Goal: Use online tool/utility

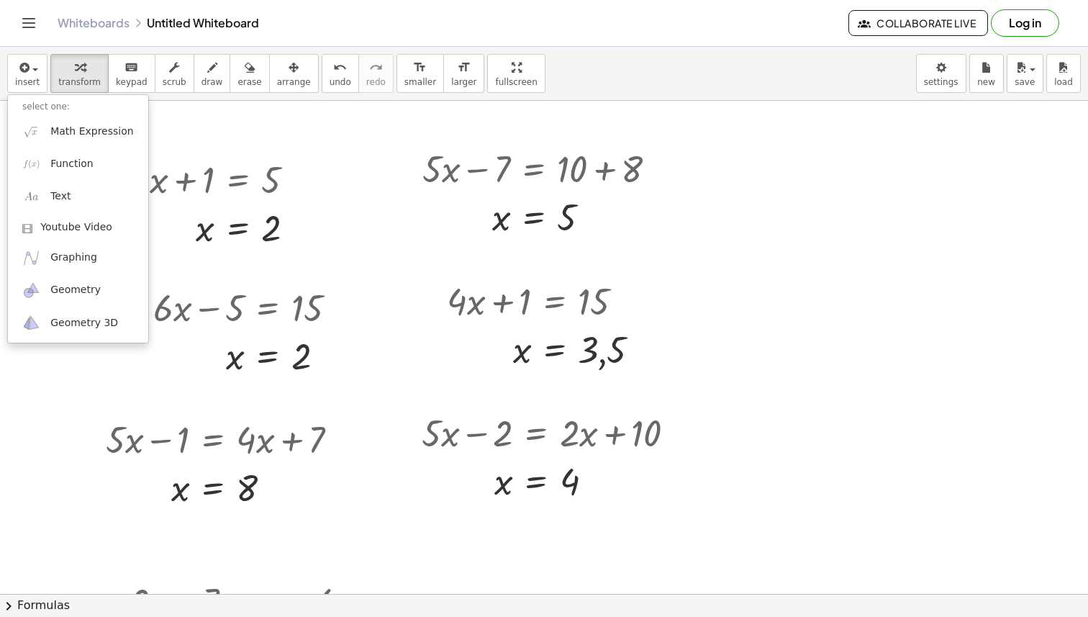
scroll to position [167, 0]
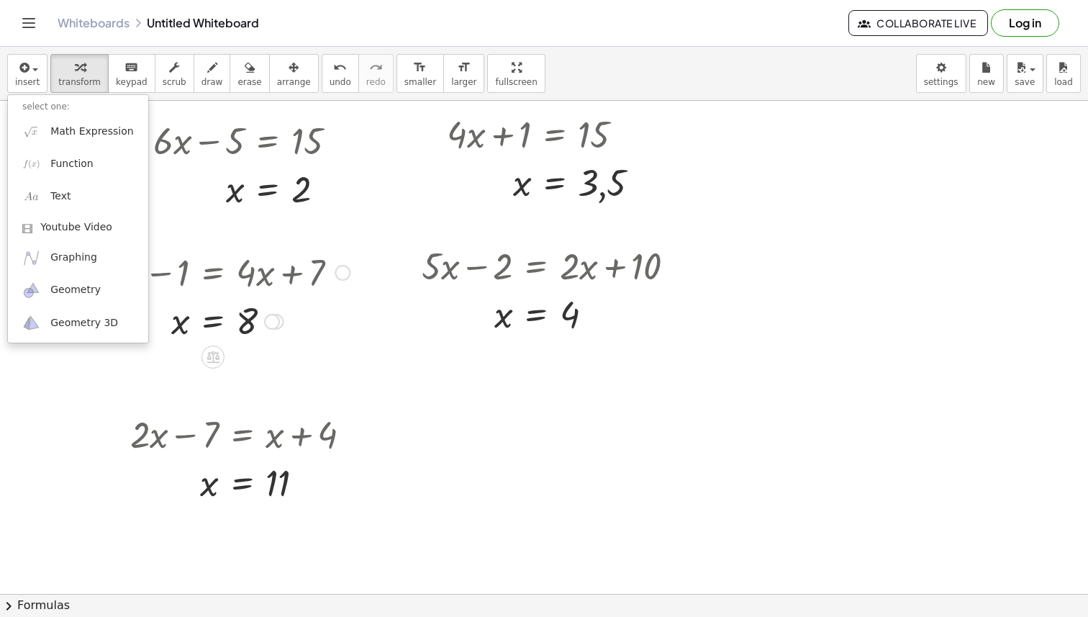
click at [348, 274] on div at bounding box center [343, 273] width 16 height 16
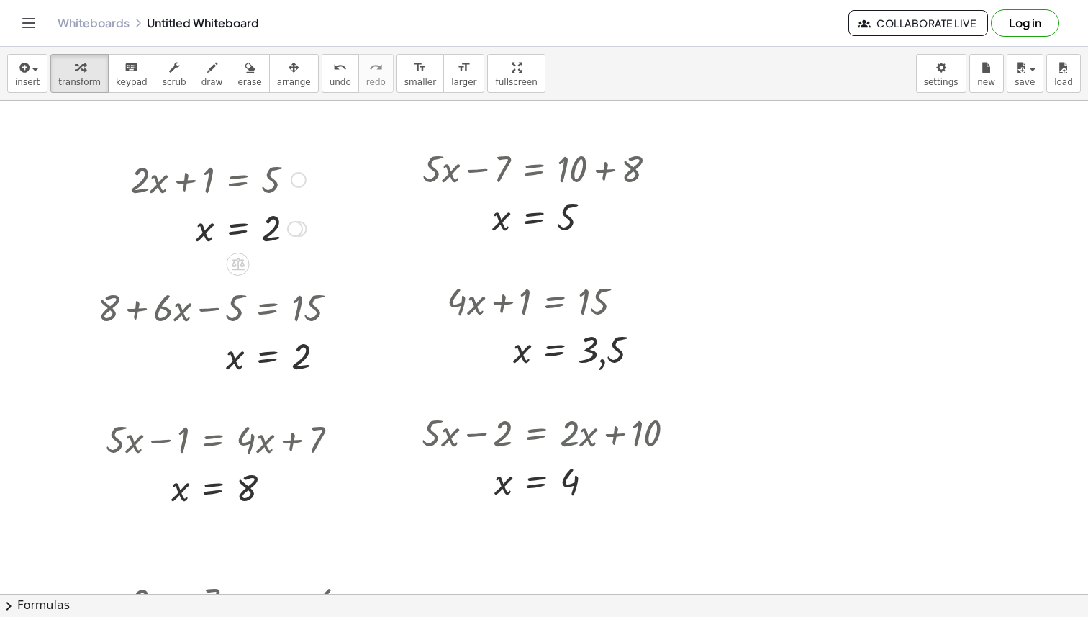
click at [203, 168] on div at bounding box center [218, 178] width 190 height 49
drag, startPoint x: 296, startPoint y: 234, endPoint x: 281, endPoint y: 219, distance: 20.9
click at [238, 224] on div "x = 2" at bounding box center [238, 224] width 0 height 0
drag, startPoint x: 293, startPoint y: 179, endPoint x: 255, endPoint y: 149, distance: 48.7
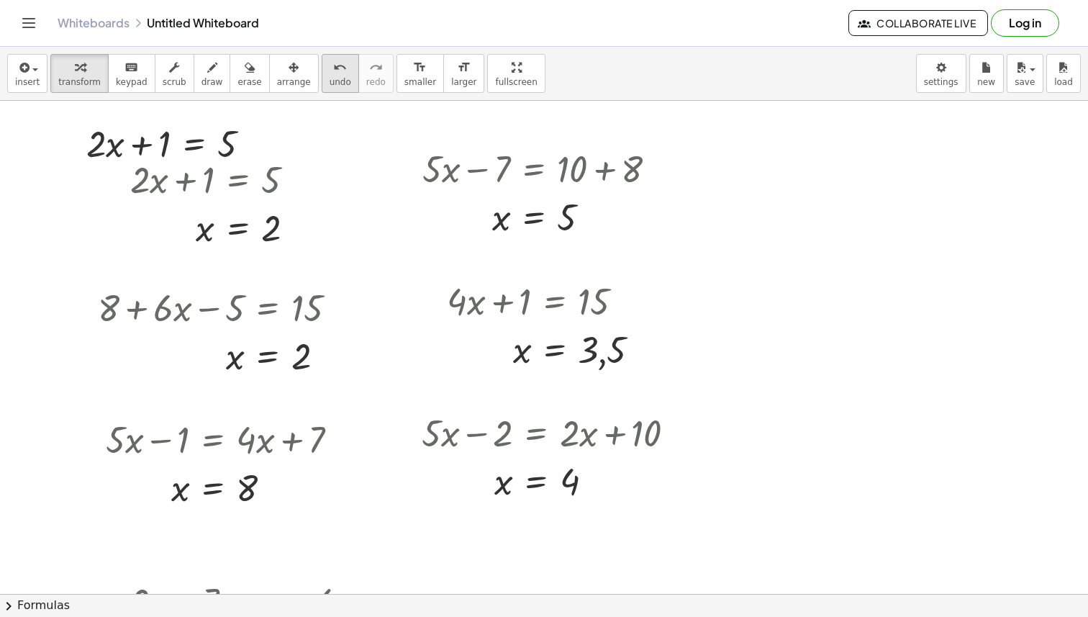
click at [333, 66] on icon "undo" at bounding box center [340, 67] width 14 height 17
drag, startPoint x: 220, startPoint y: 192, endPoint x: 171, endPoint y: 146, distance: 67.7
drag, startPoint x: 238, startPoint y: 267, endPoint x: 163, endPoint y: 188, distance: 108.9
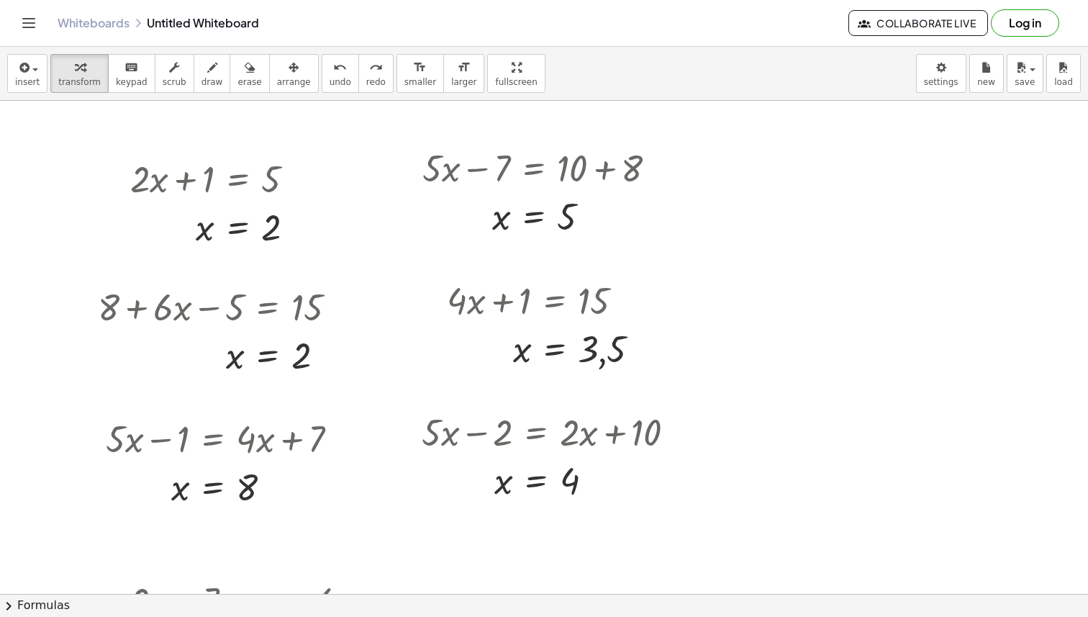
drag, startPoint x: 236, startPoint y: 264, endPoint x: 148, endPoint y: 263, distance: 87.8
click at [236, 266] on icon at bounding box center [237, 262] width 15 height 15
click at [181, 263] on span "+" at bounding box center [180, 263] width 9 height 21
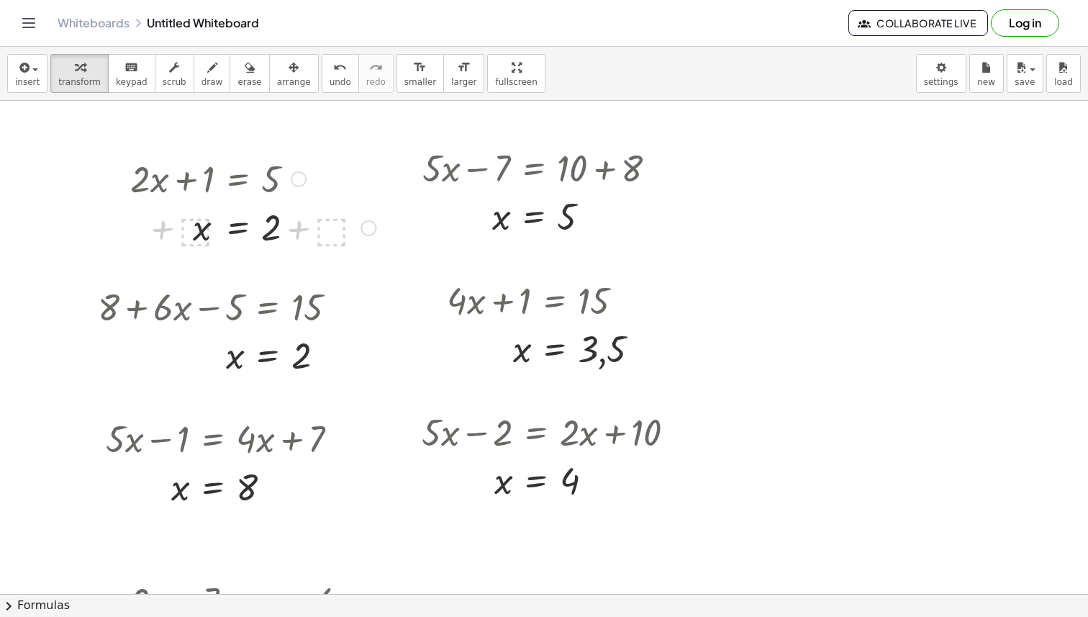
click at [198, 214] on div at bounding box center [250, 226] width 263 height 49
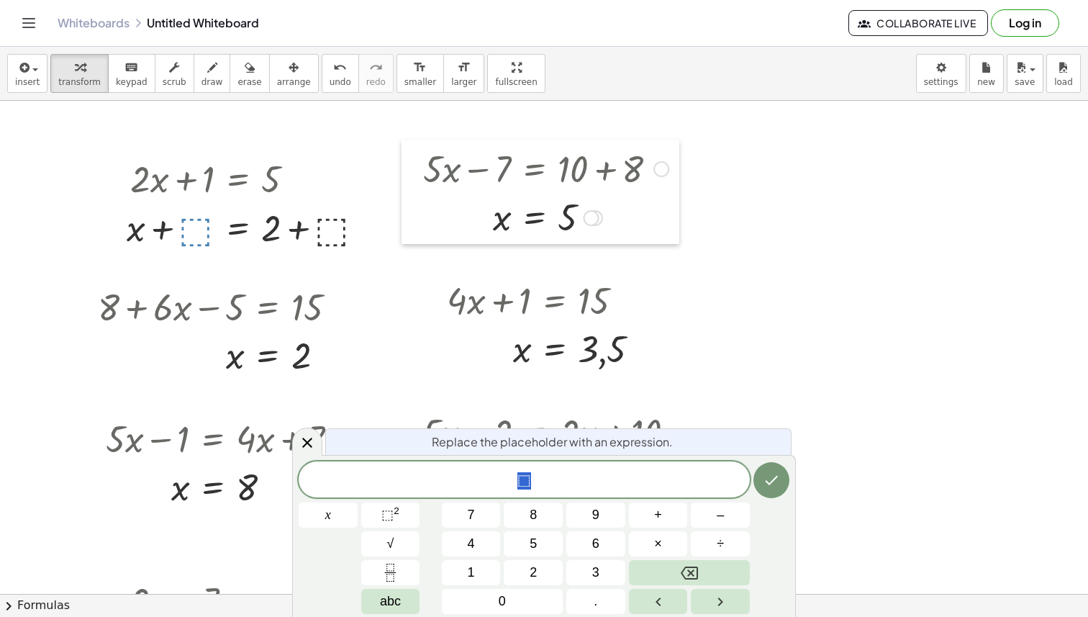
click at [412, 206] on div at bounding box center [412, 192] width 22 height 104
